Goal: Find specific page/section: Find specific page/section

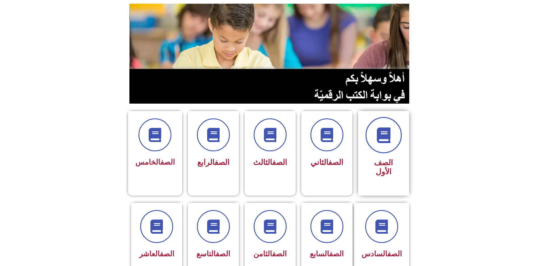
scroll to position [142, 0]
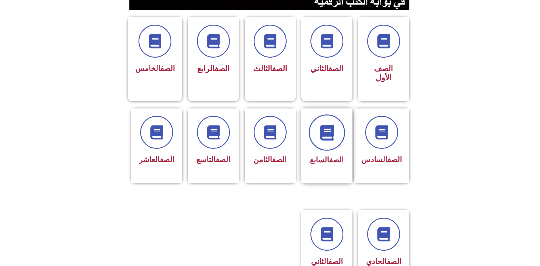
click at [318, 120] on span at bounding box center [327, 132] width 36 height 36
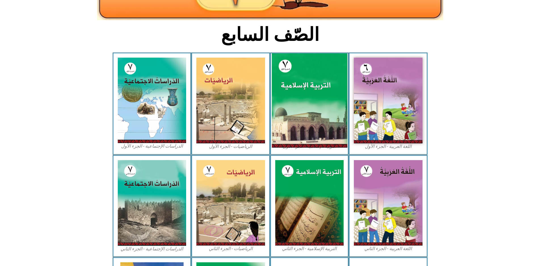
scroll to position [114, 0]
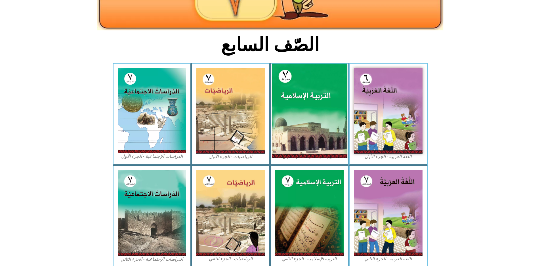
click at [312, 121] on img at bounding box center [309, 111] width 75 height 94
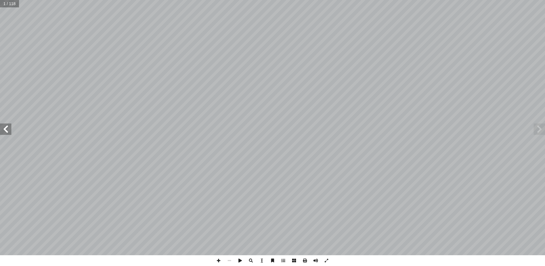
click at [11, 127] on span at bounding box center [5, 128] width 11 height 11
